Goal: Obtain resource: Obtain resource

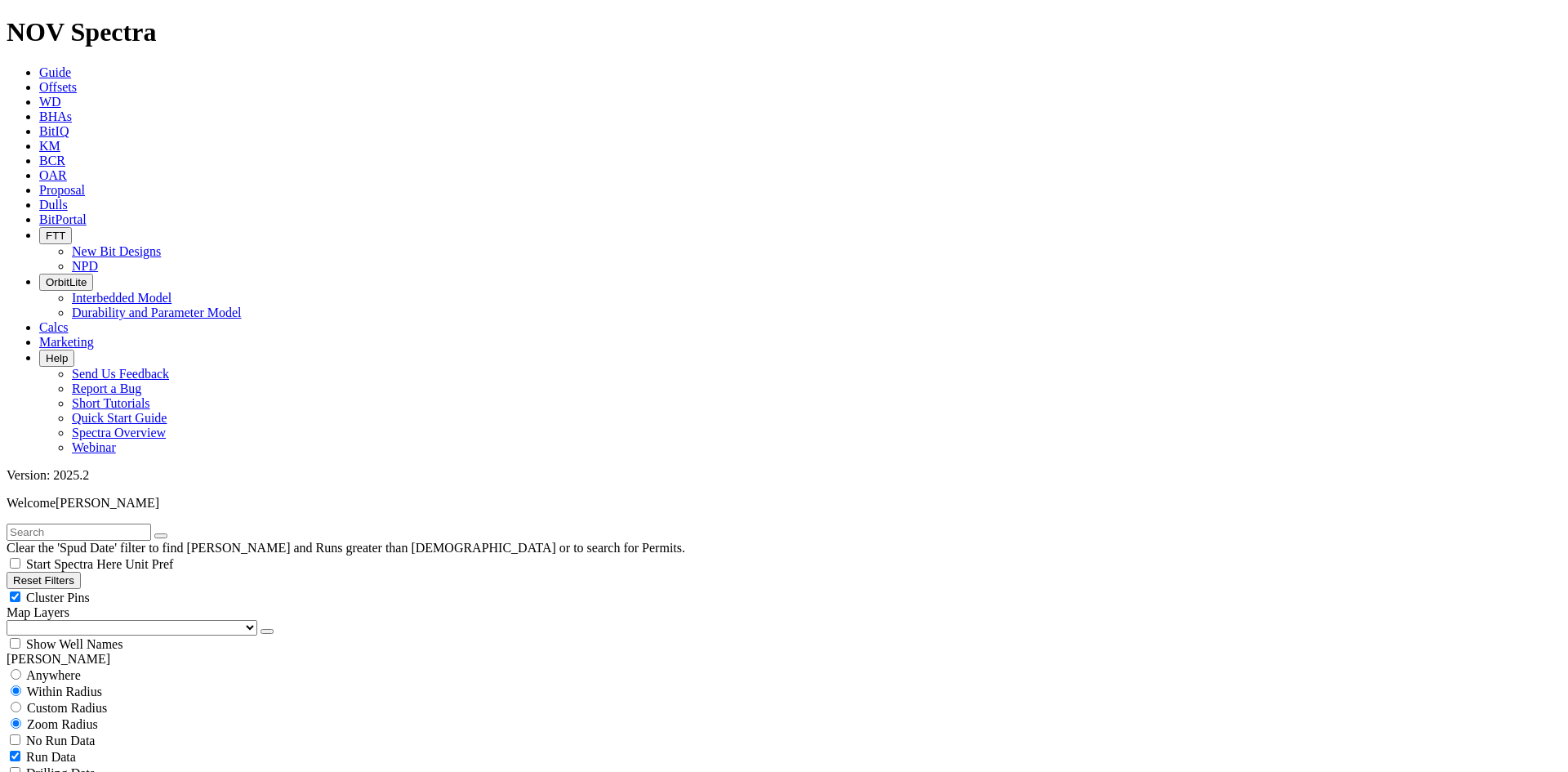
scroll to position [490, 0]
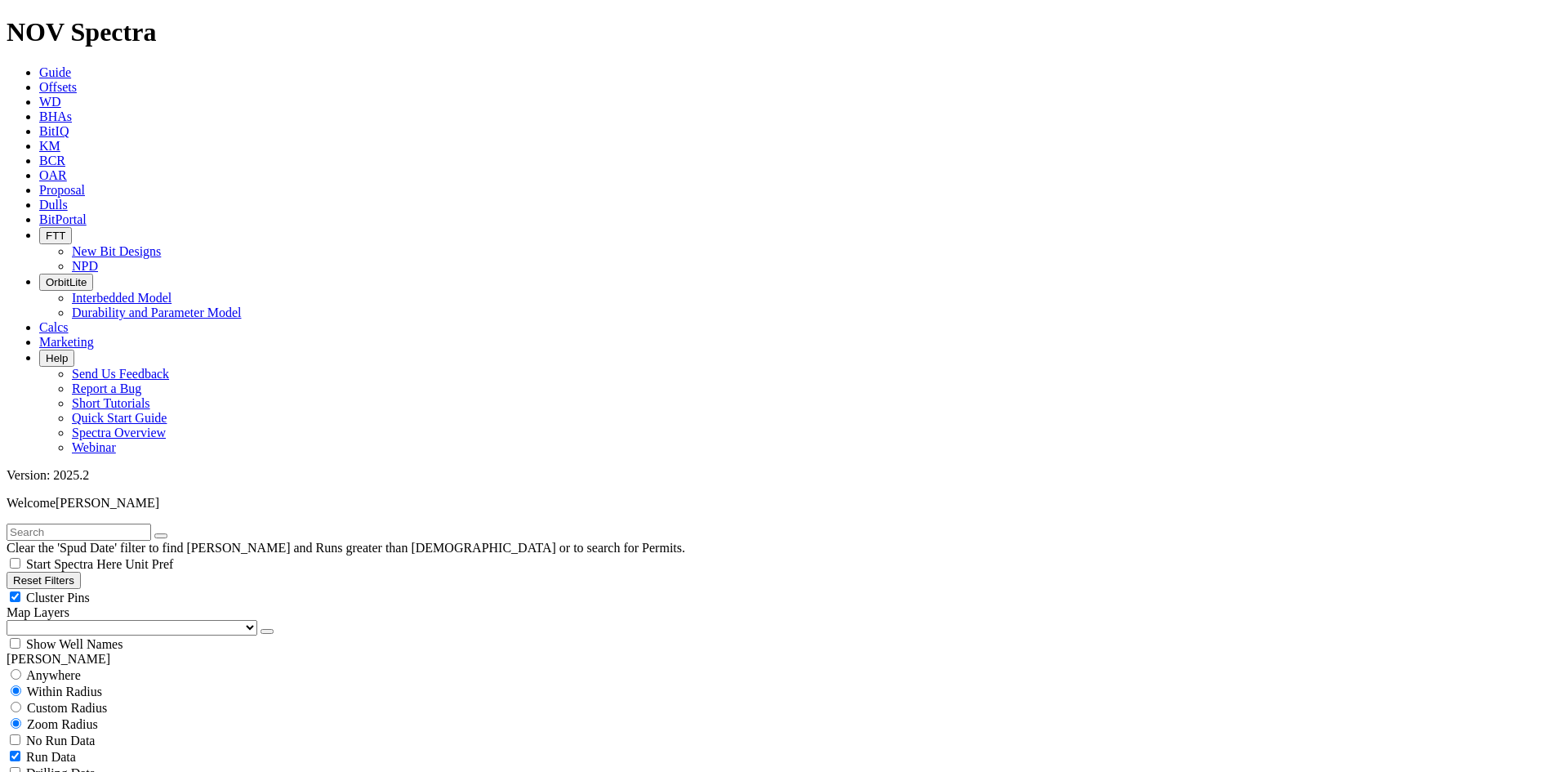
select select "? number:8.5 ?"
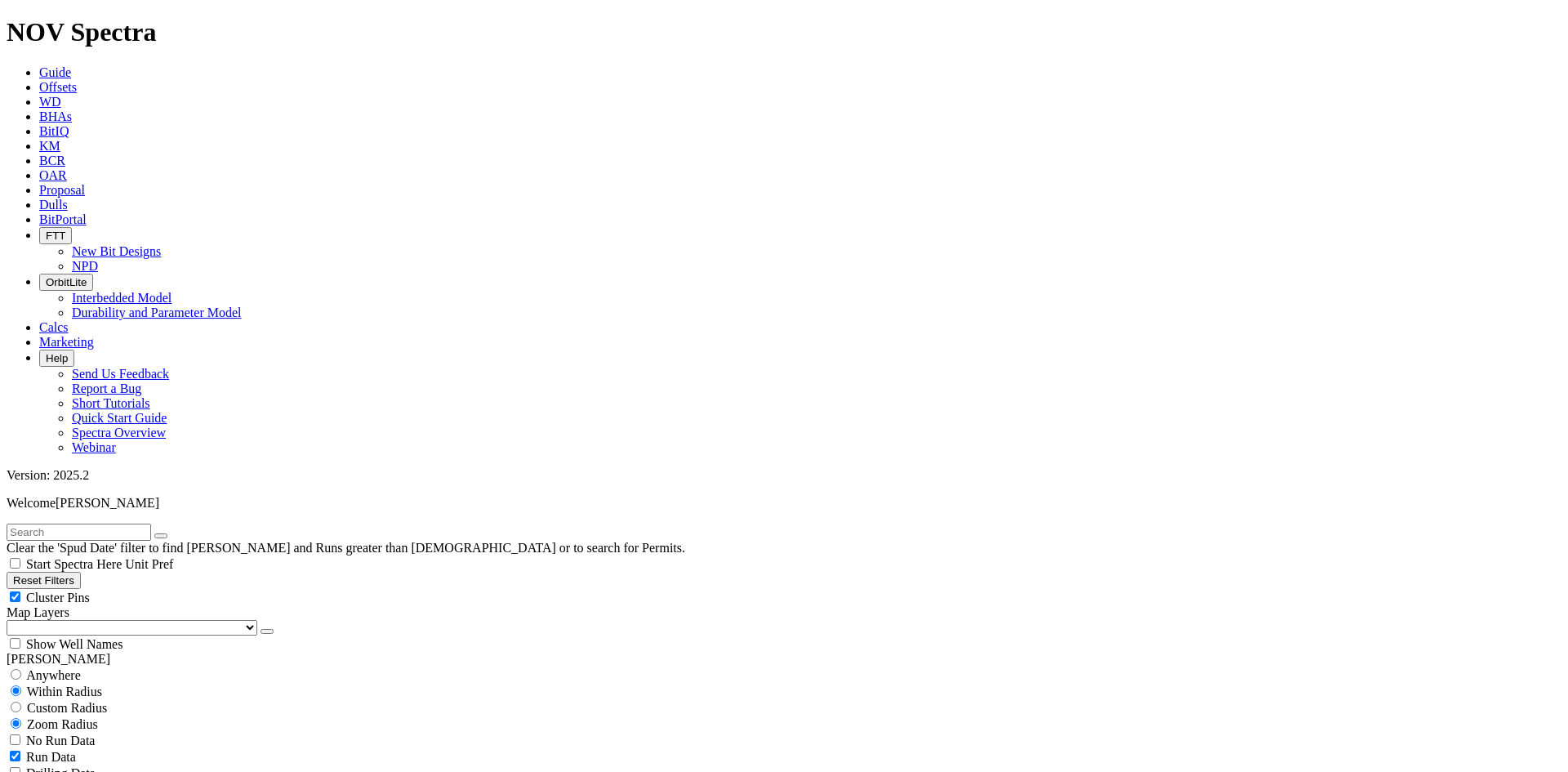
scroll to position [572, 0]
select select "? number:7.875 ?"
